Goal: Transaction & Acquisition: Subscribe to service/newsletter

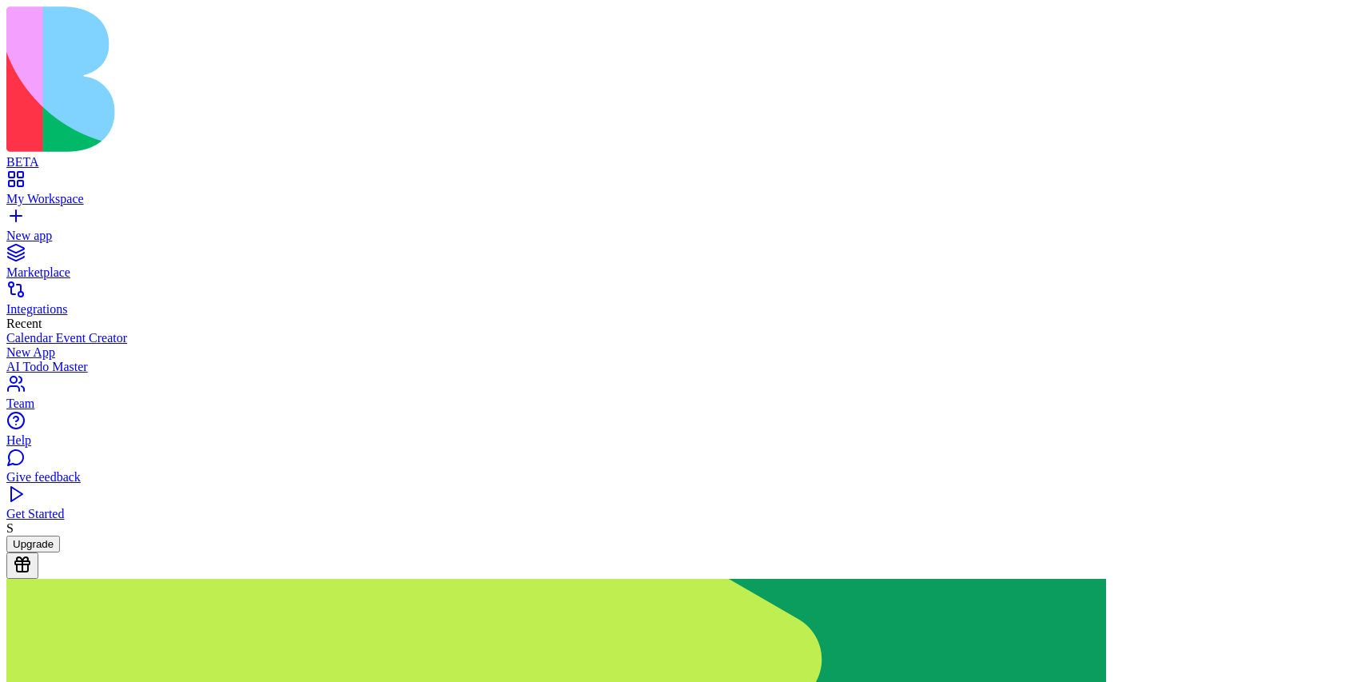
click at [60, 552] on button "Upgrade" at bounding box center [33, 543] width 54 height 17
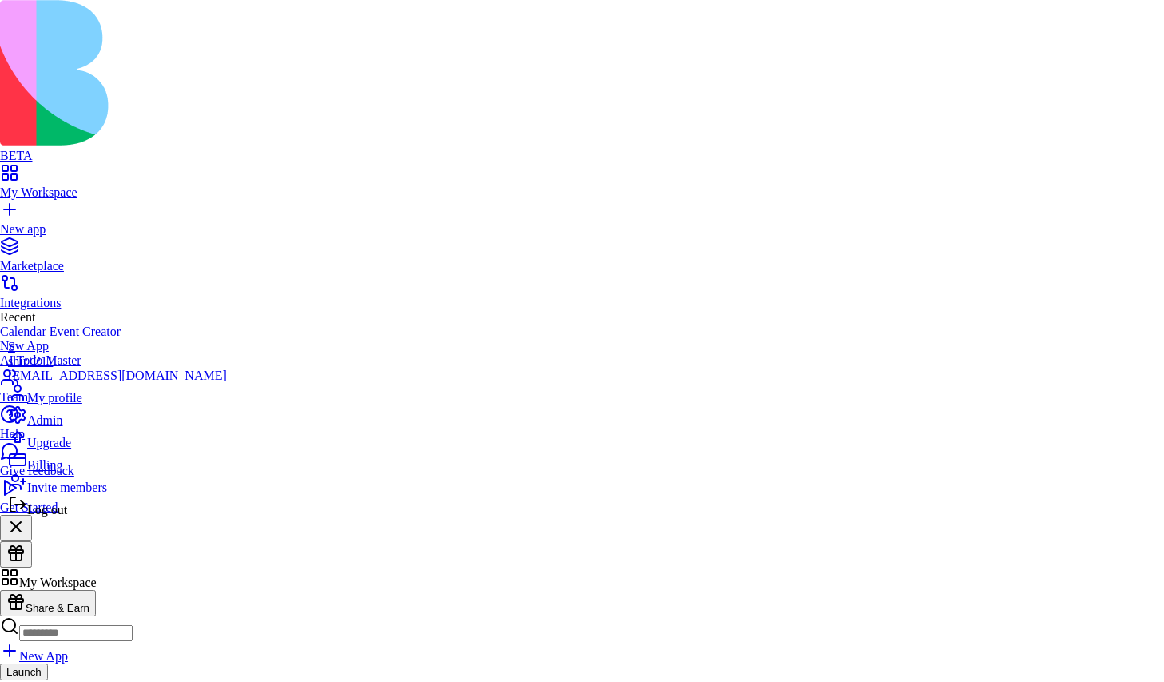
click at [71, 449] on span "Upgrade" at bounding box center [49, 442] width 44 height 14
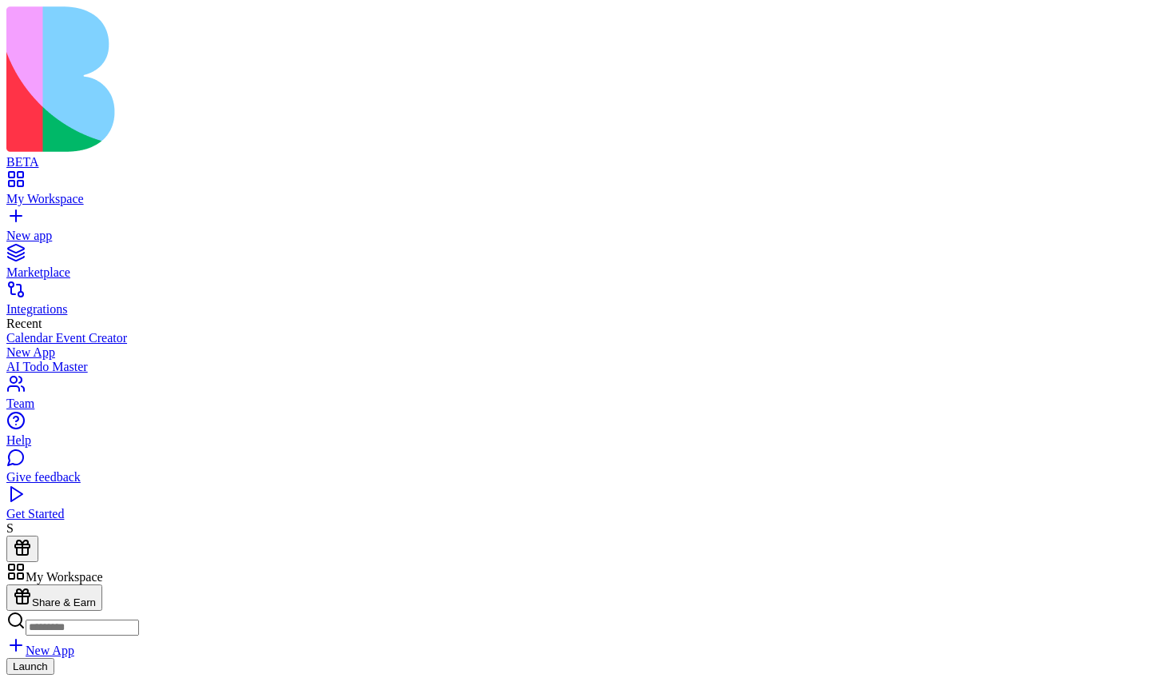
click at [861, 610] on div "New App" at bounding box center [581, 633] width 1151 height 47
